Goal: Information Seeking & Learning: Learn about a topic

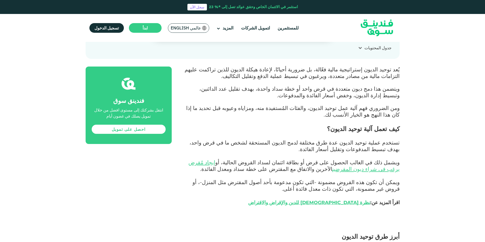
scroll to position [228, 0]
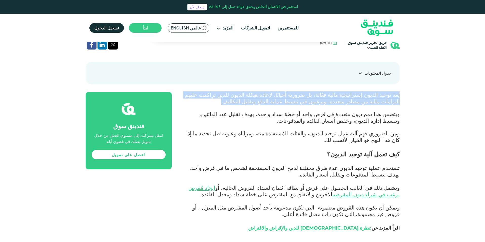
drag, startPoint x: 289, startPoint y: 102, endPoint x: 407, endPoint y: 92, distance: 118.0
copy span "يُعد توحيد الديون إستراتيجية مالية فعّالة، بل ضرورية أحيانًا، لإعادة هيكلة الدي…"
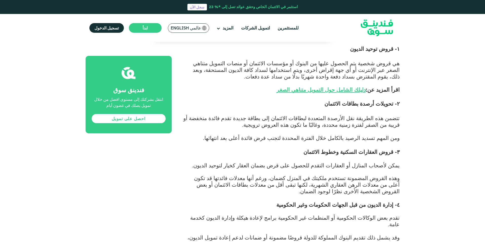
scroll to position [431, 0]
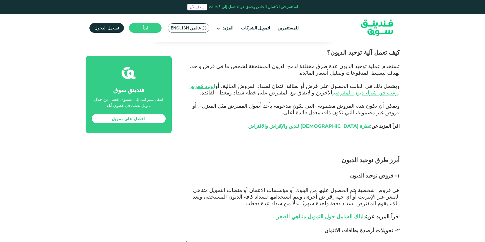
scroll to position [329, 0]
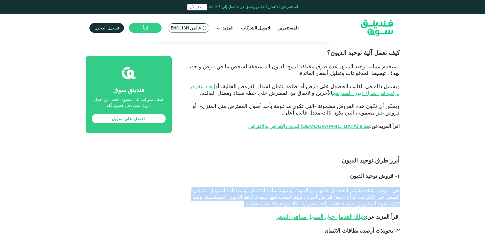
drag, startPoint x: 363, startPoint y: 204, endPoint x: 398, endPoint y: 190, distance: 37.7
copy span "هي قروض شخصية يتم الحصول عليها من البنوك أو مؤسسات الائتمان أو منصات التمويل مت…"
